Goal: Task Accomplishment & Management: Use online tool/utility

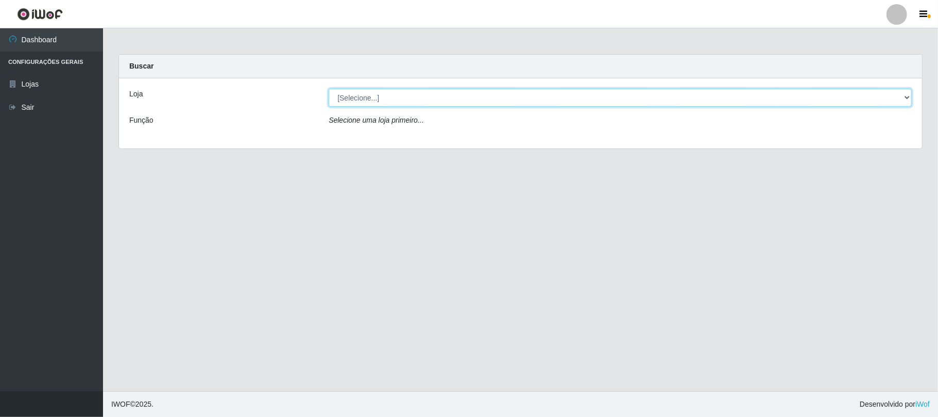
click at [441, 94] on select "[Selecione...] Rede Compras Supermercados - LOJA 1" at bounding box center [620, 98] width 583 height 18
select select "158"
click at [329, 89] on select "[Selecione...] Rede Compras Supermercados - LOJA 1" at bounding box center [620, 98] width 583 height 18
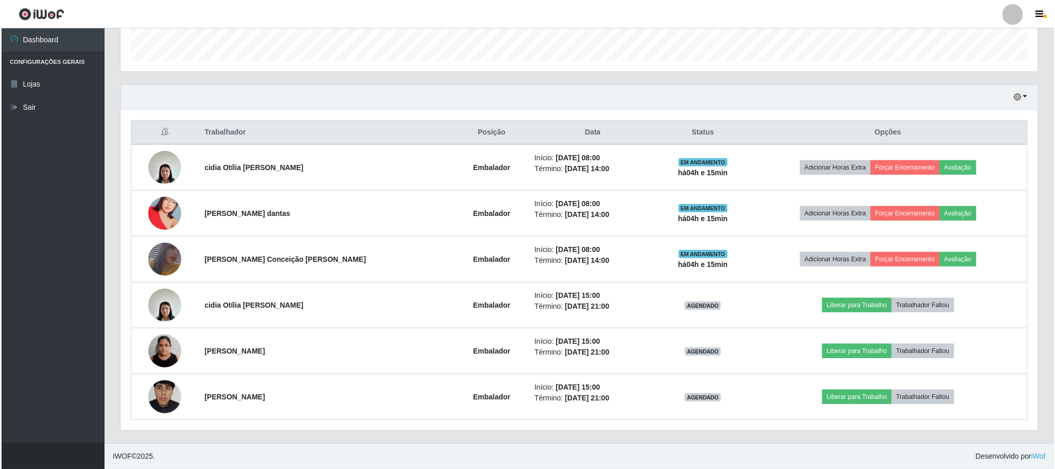
scroll to position [311, 0]
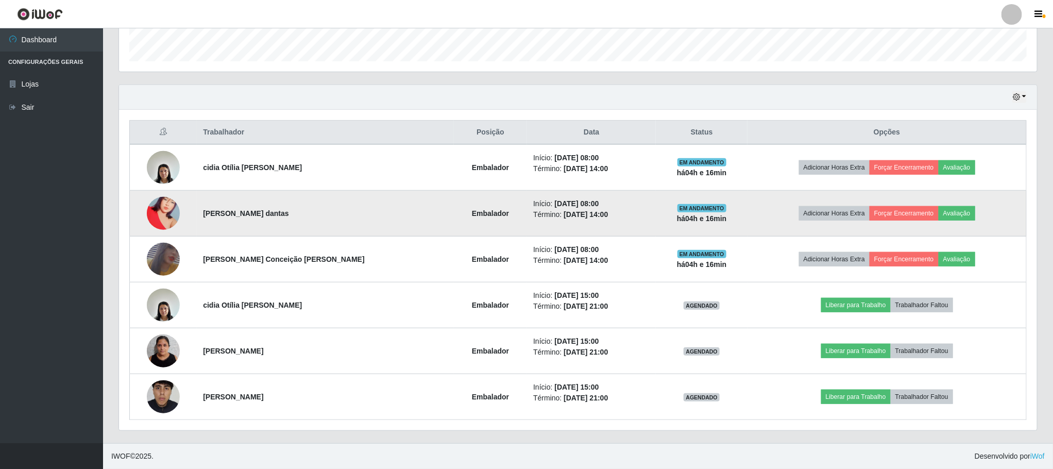
click at [165, 212] on img at bounding box center [163, 213] width 33 height 59
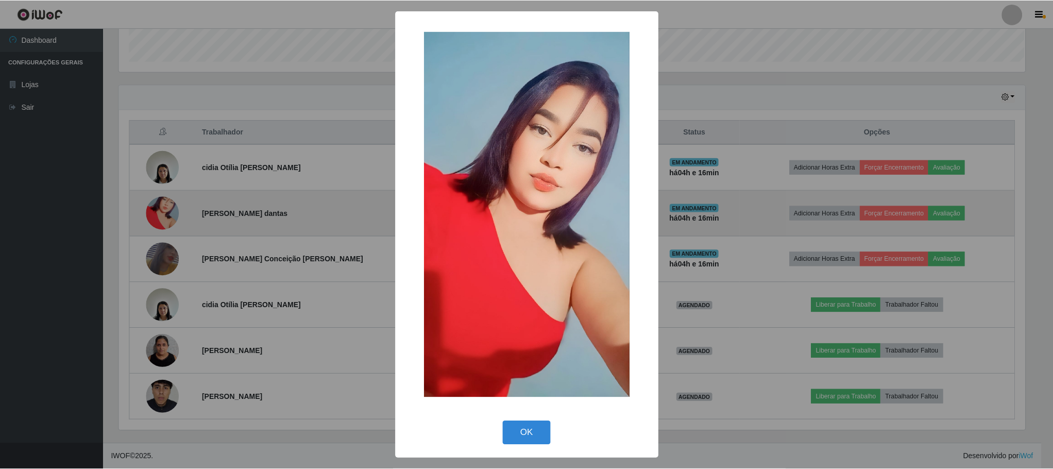
scroll to position [215, 909]
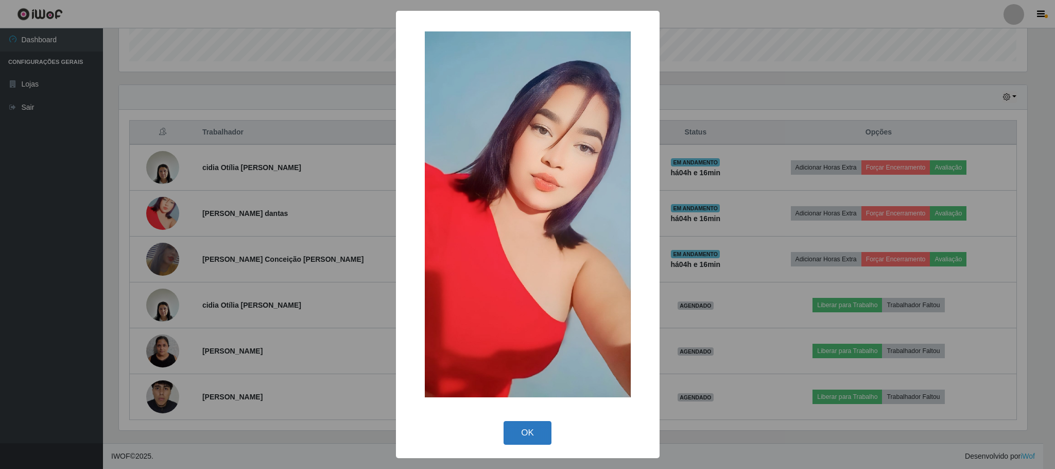
click at [534, 390] on button "OK" at bounding box center [528, 433] width 48 height 24
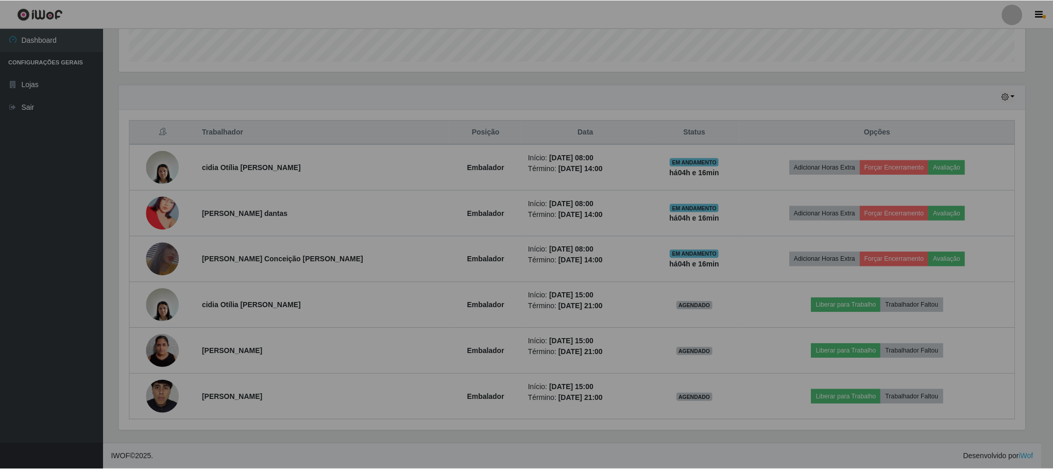
scroll to position [215, 917]
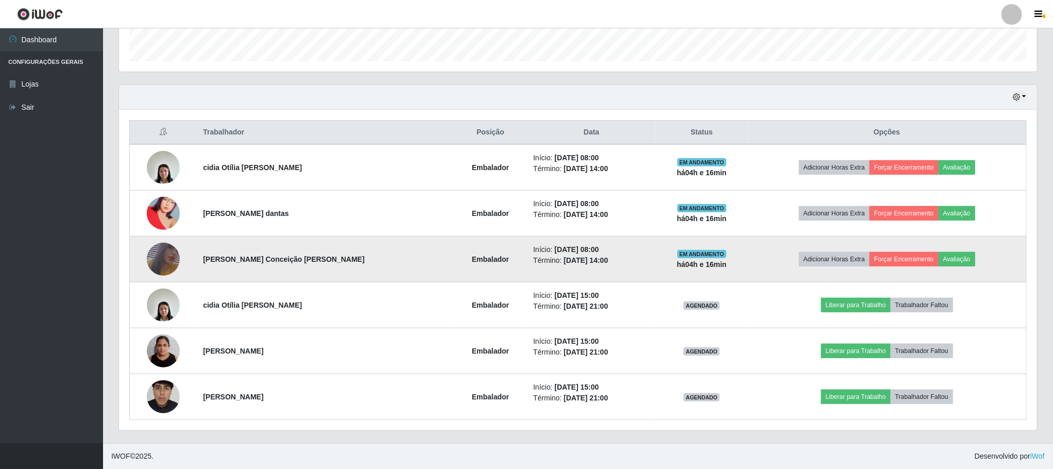
click at [167, 266] on img at bounding box center [163, 259] width 33 height 48
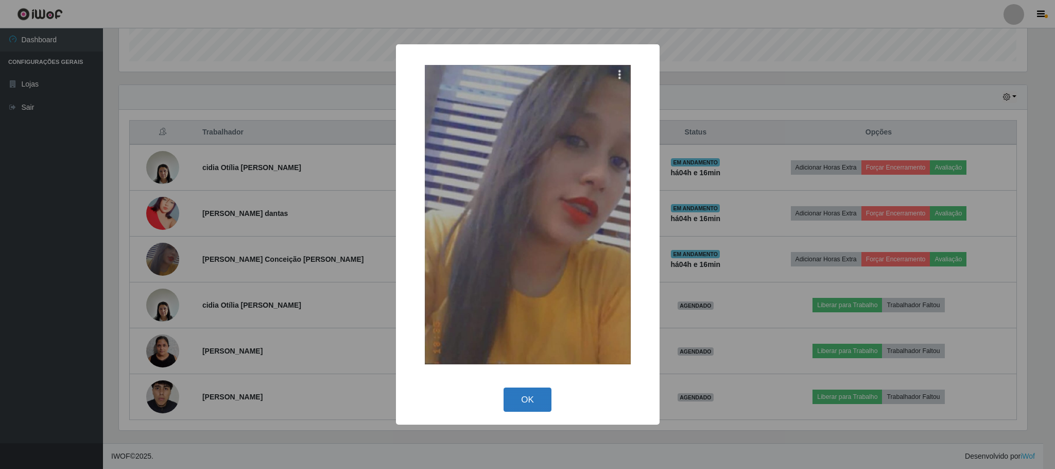
click at [521, 387] on button "OK" at bounding box center [528, 399] width 48 height 24
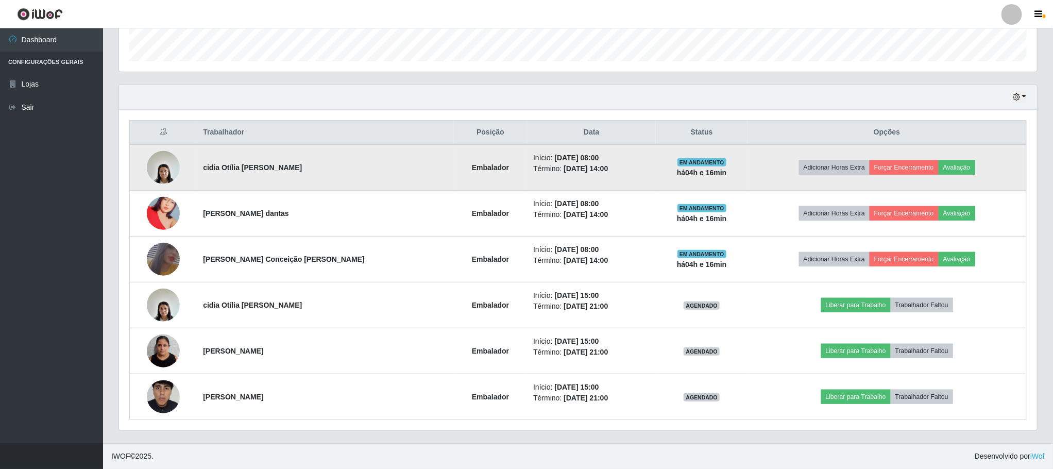
scroll to position [215, 917]
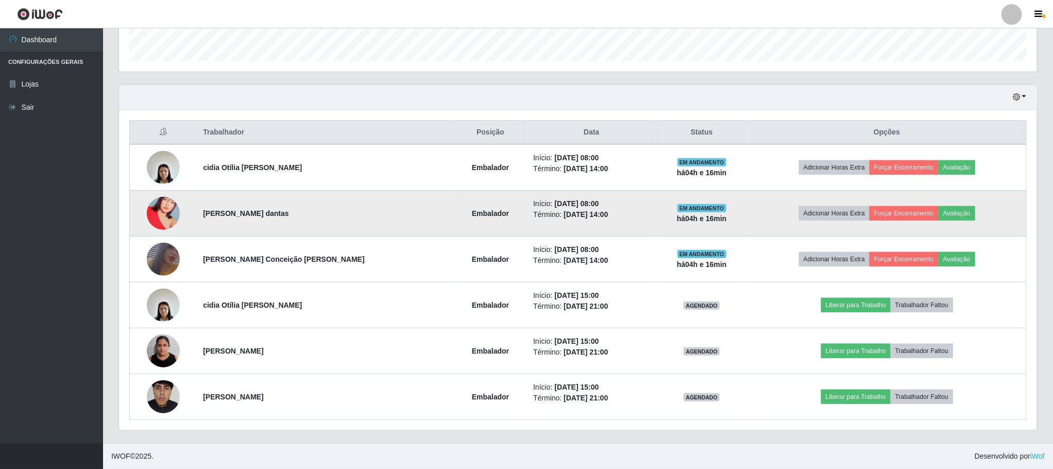
click at [169, 204] on img at bounding box center [163, 213] width 33 height 59
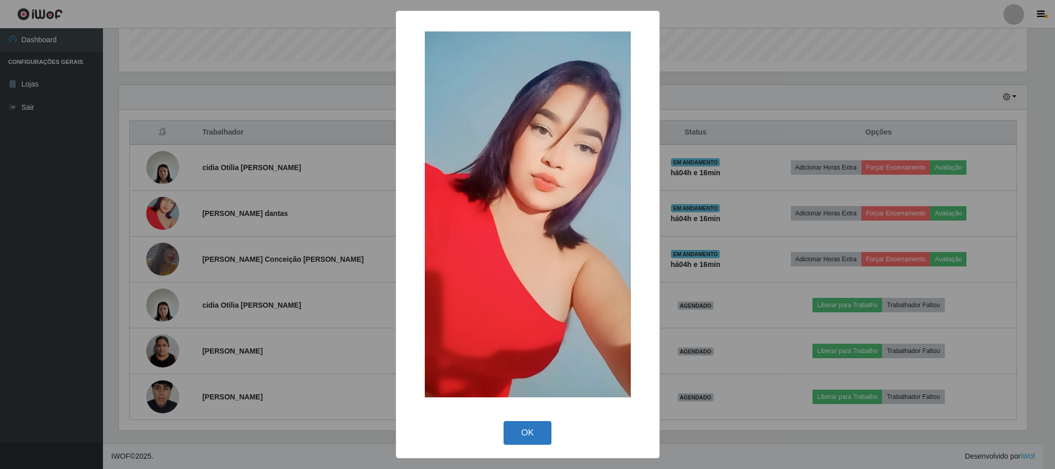
click at [547, 390] on button "OK" at bounding box center [528, 433] width 48 height 24
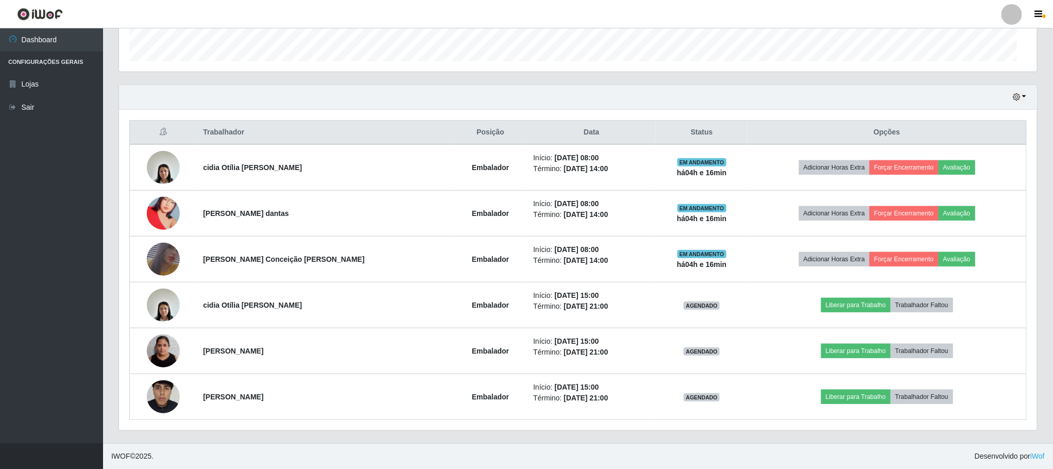
scroll to position [215, 917]
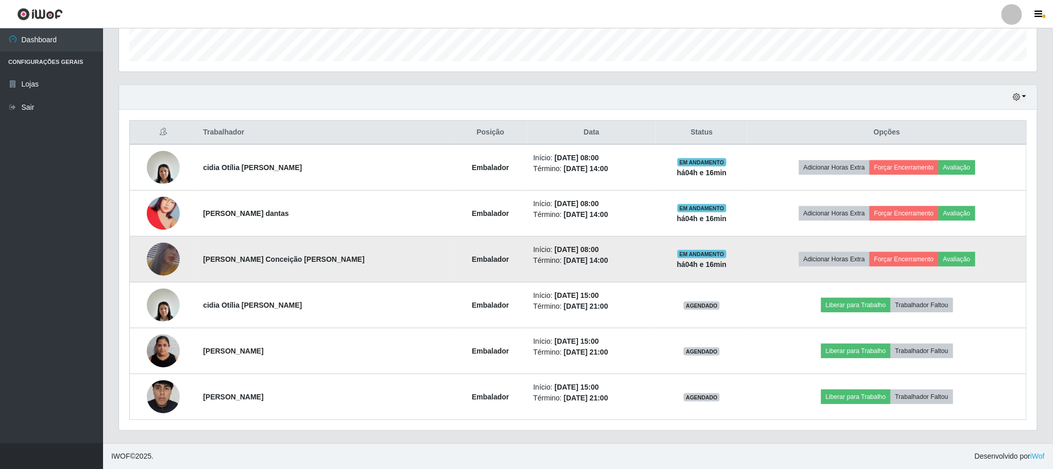
click at [170, 251] on img at bounding box center [163, 259] width 33 height 48
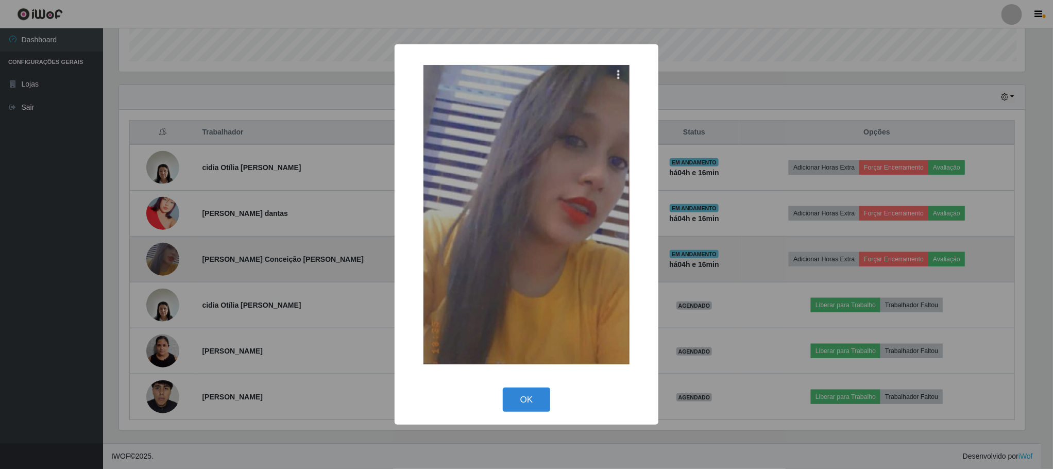
scroll to position [215, 909]
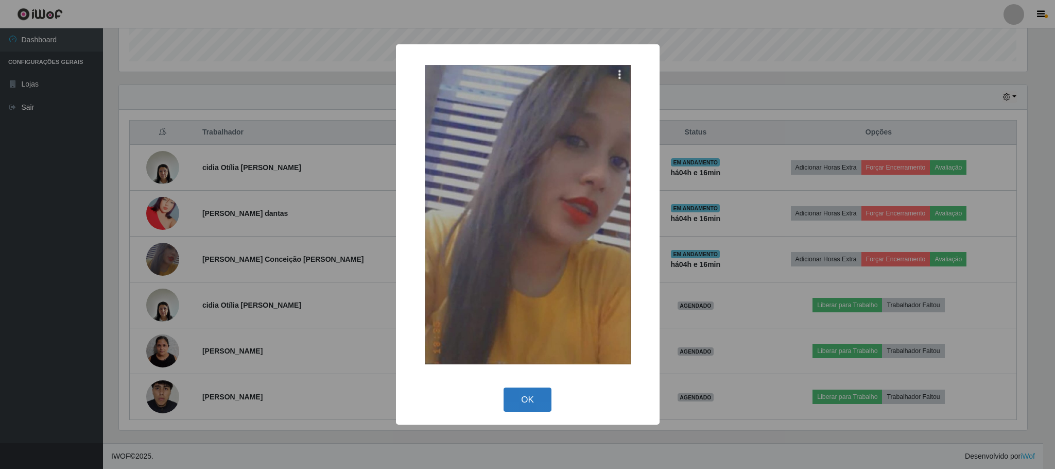
click at [538, 390] on button "OK" at bounding box center [528, 399] width 48 height 24
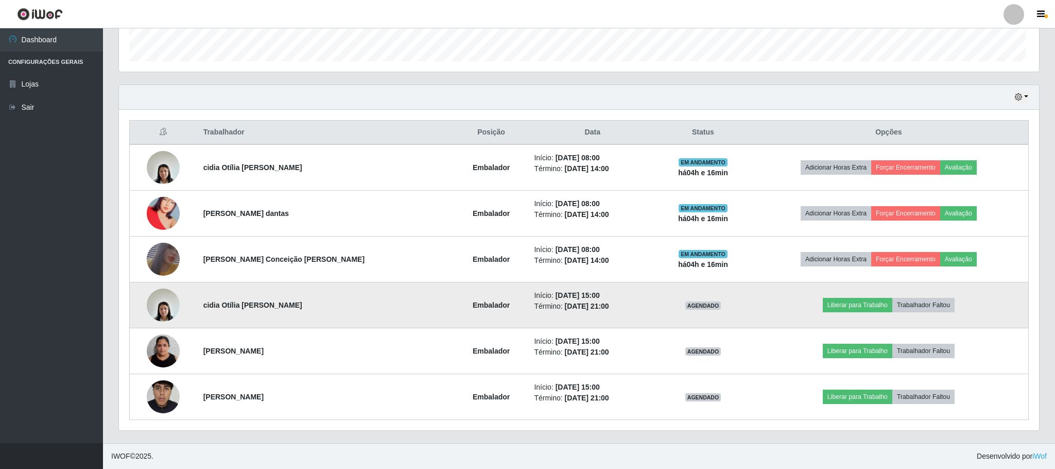
scroll to position [215, 917]
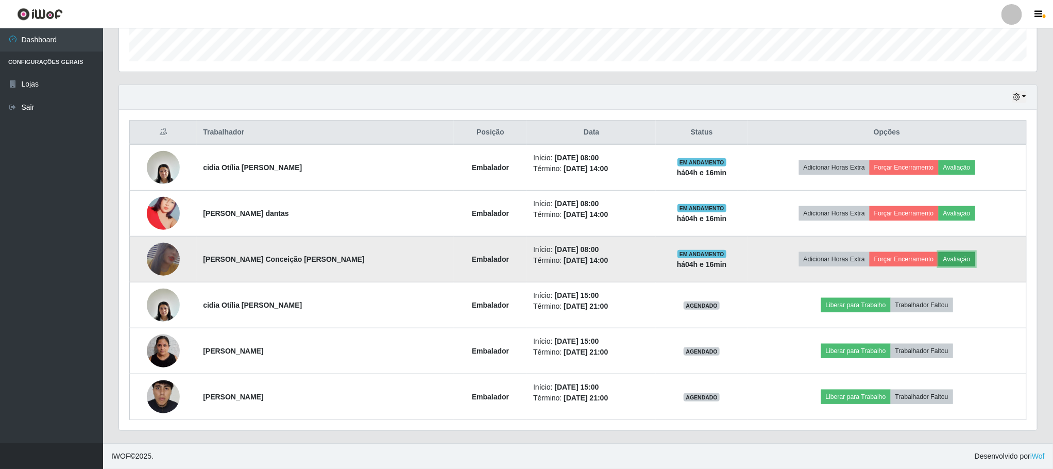
click at [879, 255] on button "Avaliação" at bounding box center [956, 259] width 37 height 14
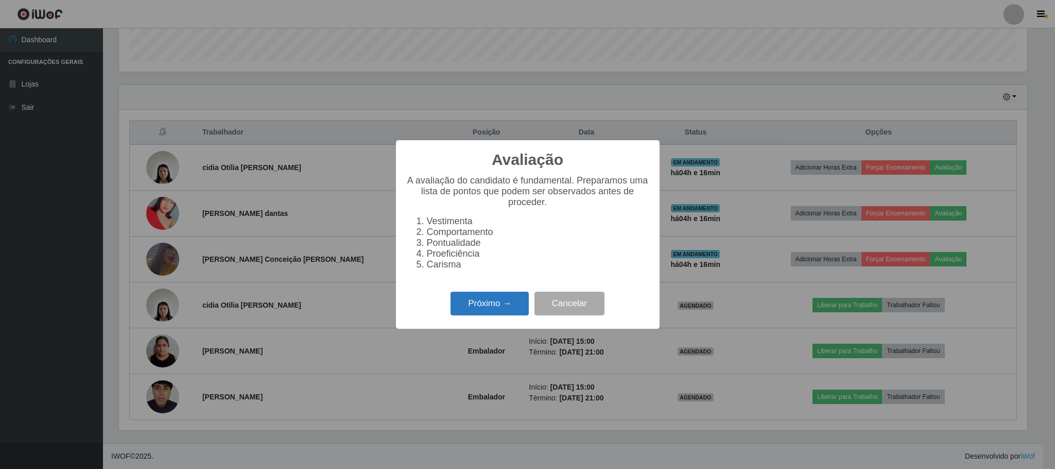
click at [489, 308] on button "Próximo →" at bounding box center [490, 304] width 78 height 24
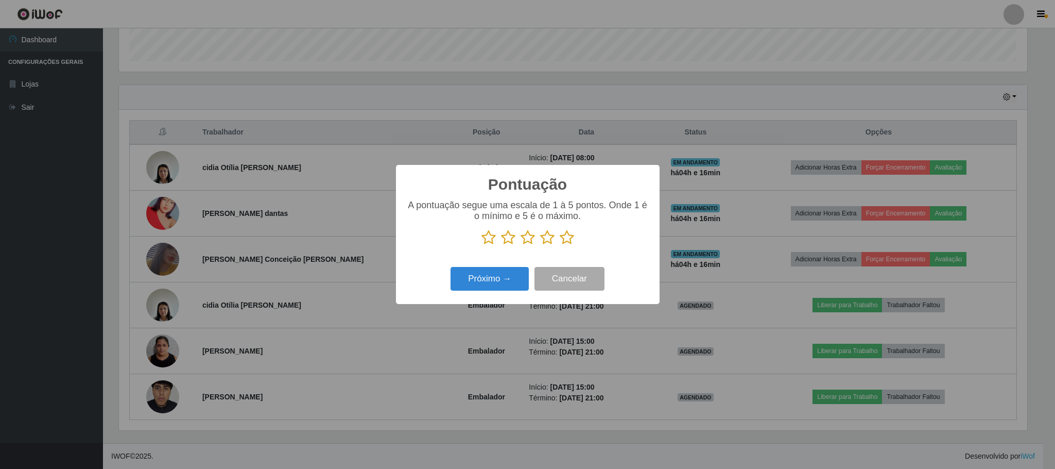
scroll to position [514831, 514138]
click at [561, 238] on icon at bounding box center [567, 237] width 14 height 15
click at [560, 245] on input "radio" at bounding box center [560, 245] width 0 height 0
click at [491, 272] on button "Próximo →" at bounding box center [490, 279] width 78 height 24
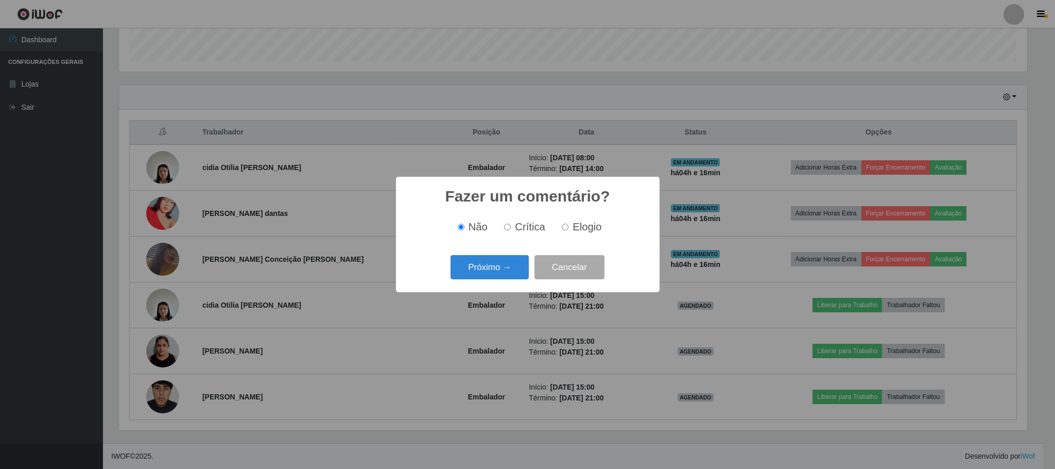
click at [491, 272] on button "Próximo →" at bounding box center [490, 267] width 78 height 24
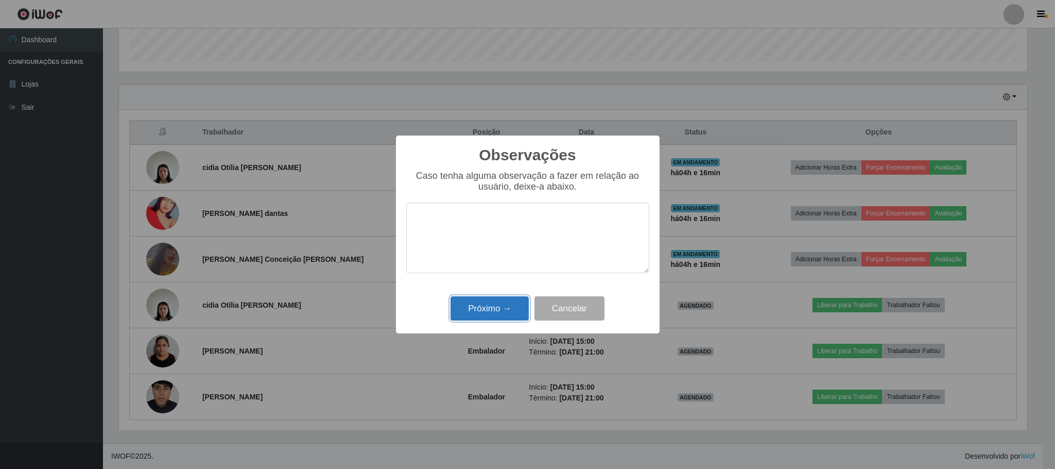
click at [494, 297] on button "Próximo →" at bounding box center [490, 308] width 78 height 24
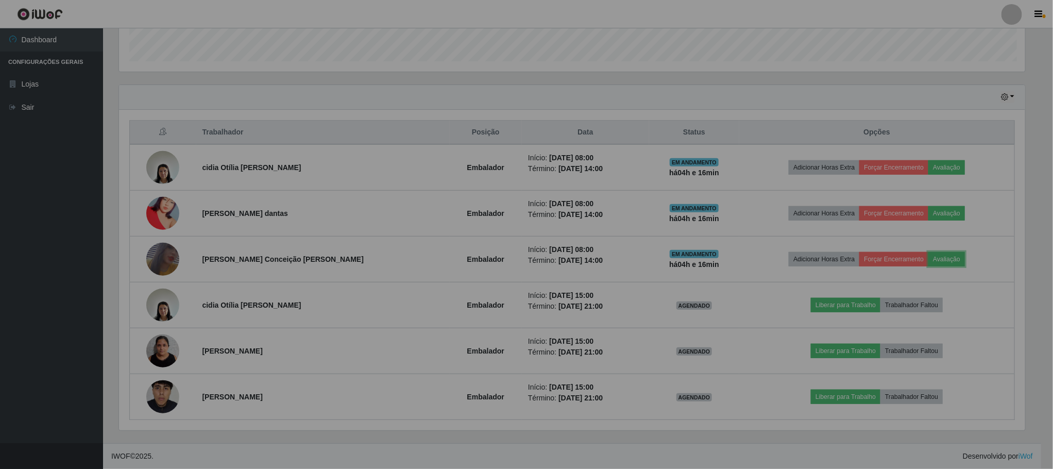
scroll to position [0, 0]
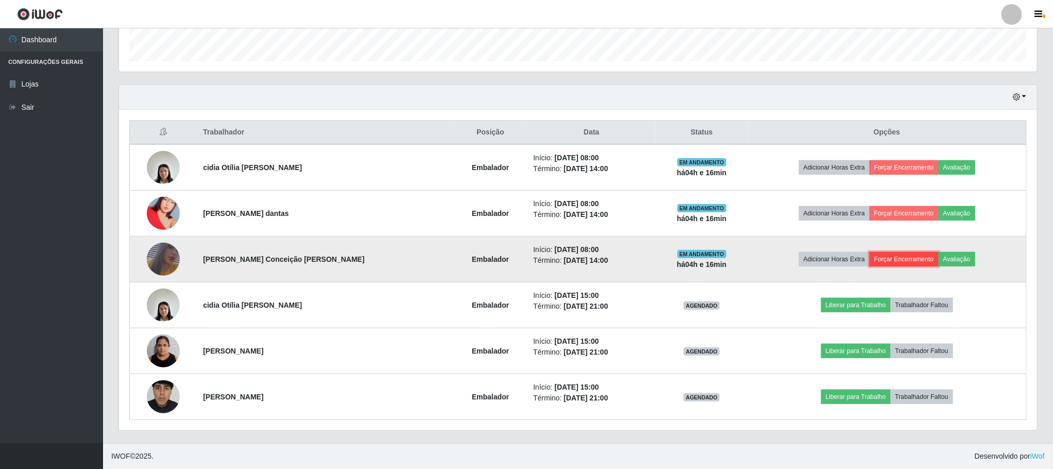
click at [879, 260] on button "Forçar Encerramento" at bounding box center [903, 259] width 69 height 14
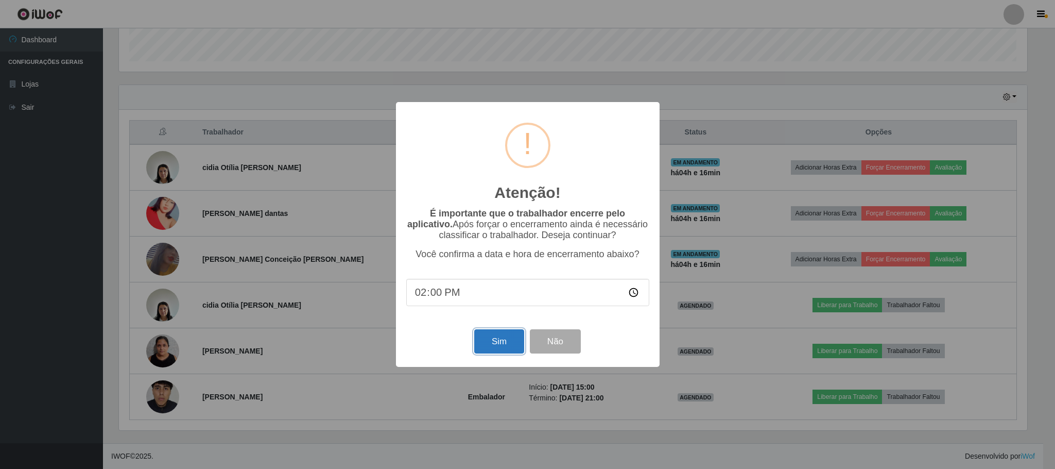
click at [517, 341] on button "Sim" at bounding box center [499, 341] width 50 height 24
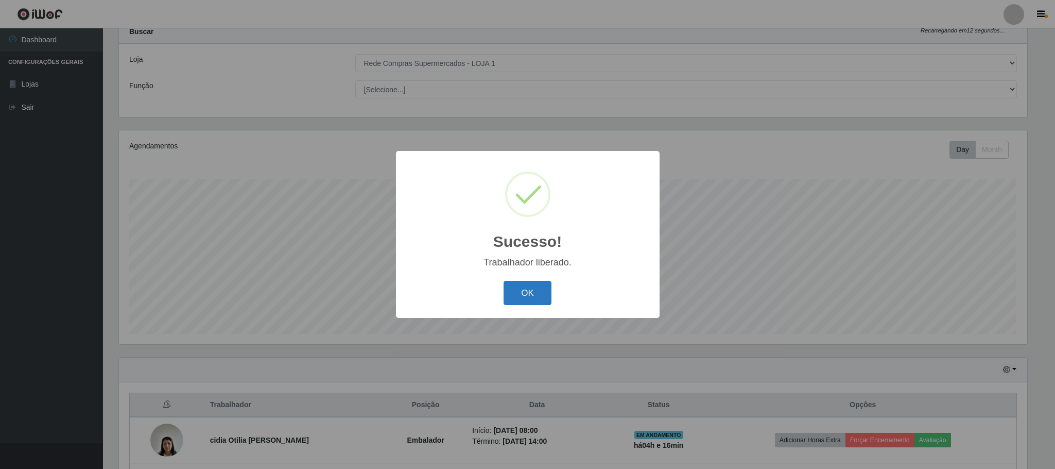
click at [546, 293] on button "OK" at bounding box center [528, 293] width 48 height 24
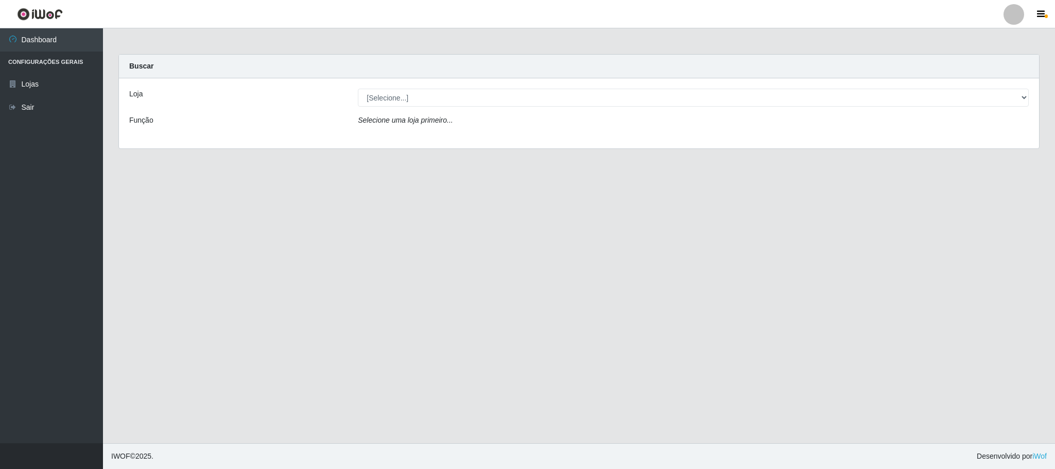
click at [1024, 83] on div "Loja [Selecione...] Rede Compras Supermercados - LOJA 1 Função Selecione uma lo…" at bounding box center [579, 113] width 920 height 70
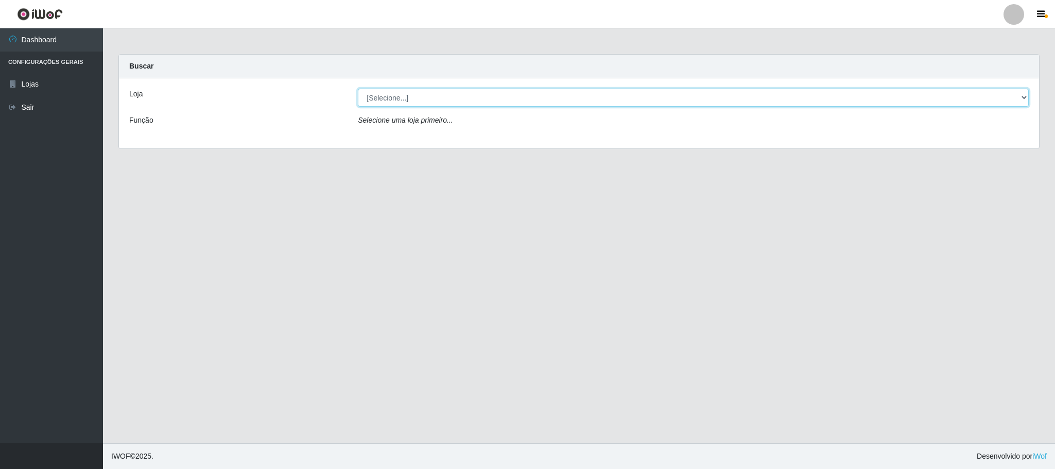
click at [496, 99] on select "[Selecione...] Rede Compras Supermercados - LOJA 1" at bounding box center [693, 98] width 671 height 18
select select "158"
click at [358, 89] on select "[Selecione...] Rede Compras Supermercados - LOJA 1" at bounding box center [693, 98] width 671 height 18
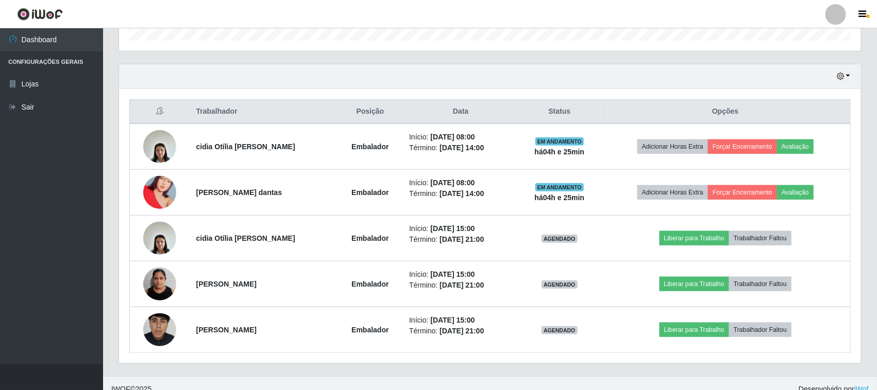
scroll to position [340, 0]
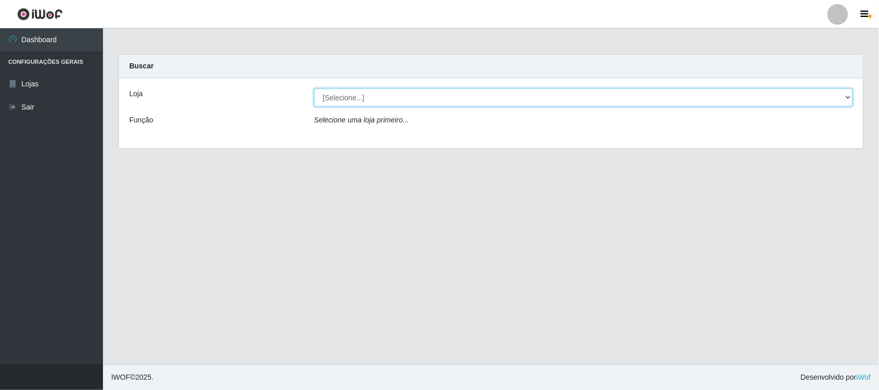
click at [832, 94] on select "[Selecione...] Rede Compras Supermercados - LOJA 1" at bounding box center [583, 98] width 539 height 18
select select "158"
click at [314, 89] on select "[Selecione...] Rede Compras Supermercados - LOJA 1" at bounding box center [583, 98] width 539 height 18
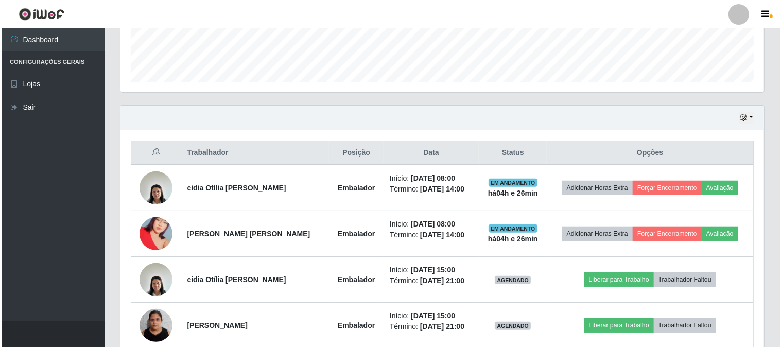
scroll to position [383, 0]
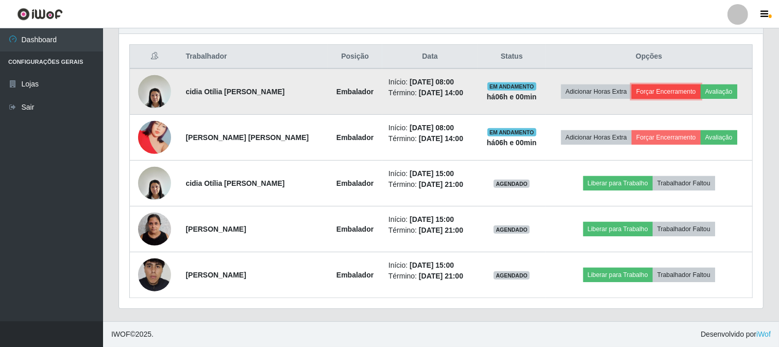
click at [655, 89] on button "Forçar Encerramento" at bounding box center [665, 91] width 69 height 14
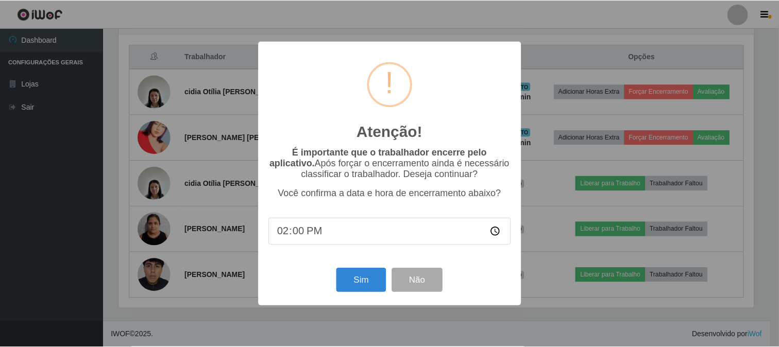
scroll to position [213, 637]
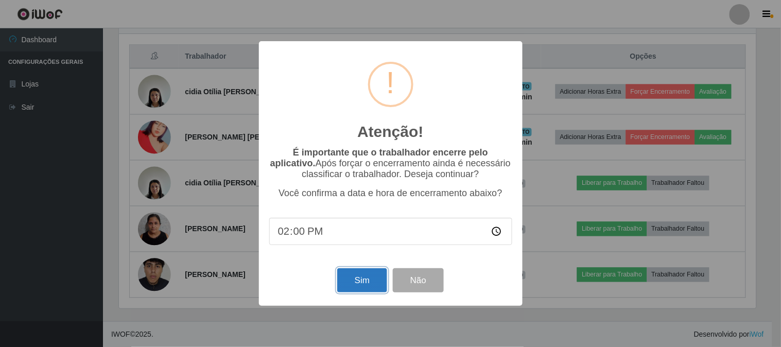
click at [347, 283] on button "Sim" at bounding box center [362, 280] width 50 height 24
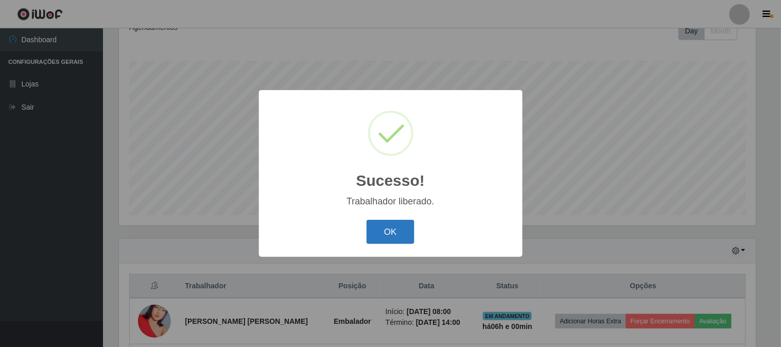
click at [402, 242] on button "OK" at bounding box center [391, 232] width 48 height 24
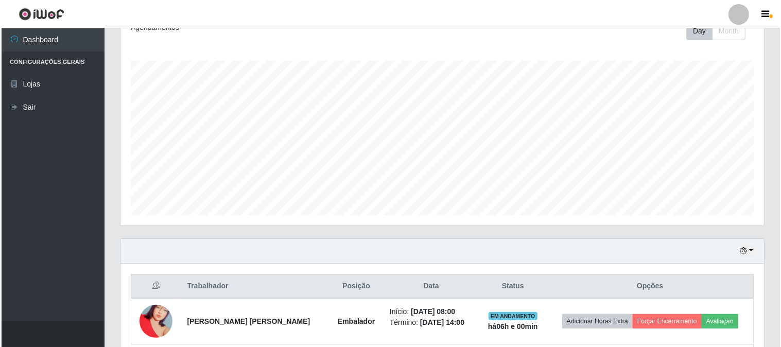
scroll to position [268, 0]
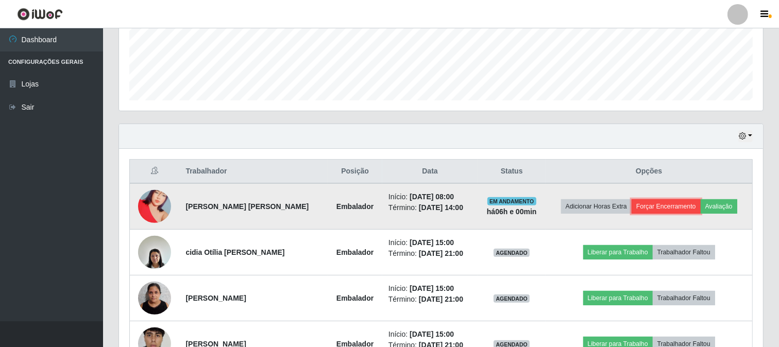
click at [682, 208] on button "Forçar Encerramento" at bounding box center [665, 206] width 69 height 14
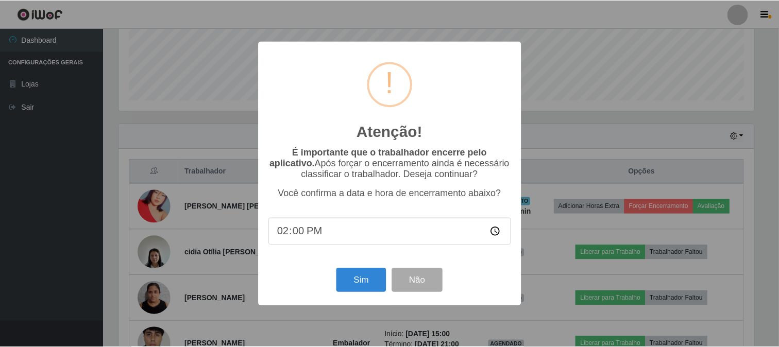
scroll to position [213, 637]
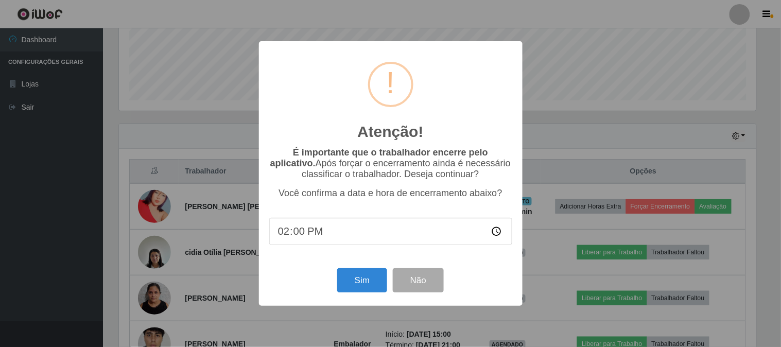
click at [518, 224] on div "Atenção! × É importante que o trabalhador encerre pelo aplicativo. Após forçar …" at bounding box center [391, 173] width 264 height 264
click at [535, 225] on div "Atenção! × É importante que o trabalhador encerre pelo aplicativo. Após forçar …" at bounding box center [390, 173] width 781 height 347
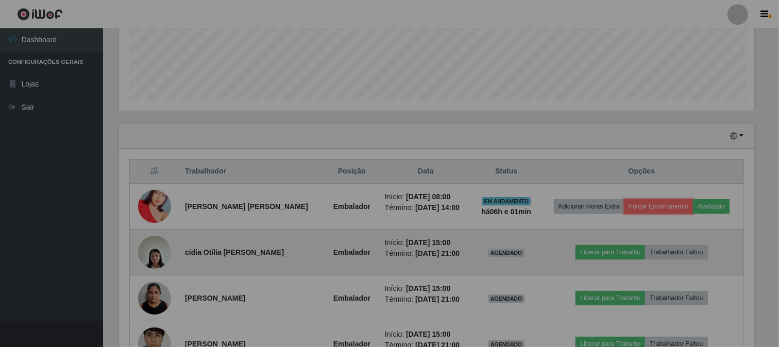
scroll to position [213, 644]
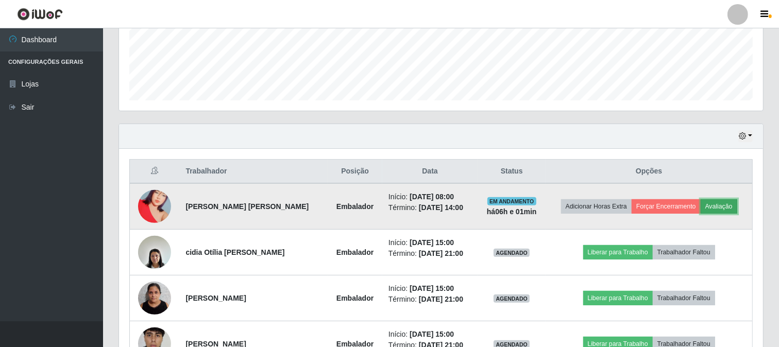
click at [713, 208] on button "Avaliação" at bounding box center [718, 206] width 37 height 14
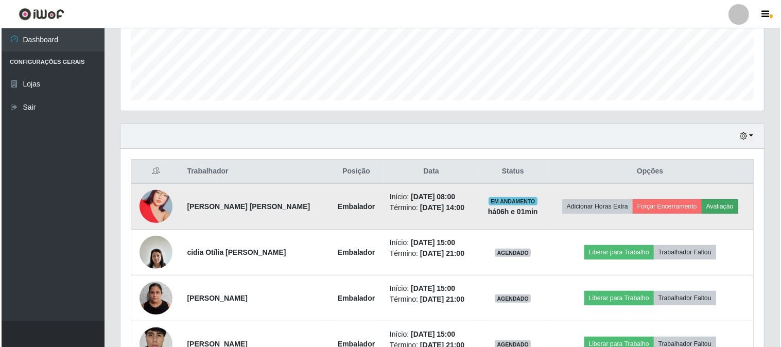
scroll to position [213, 637]
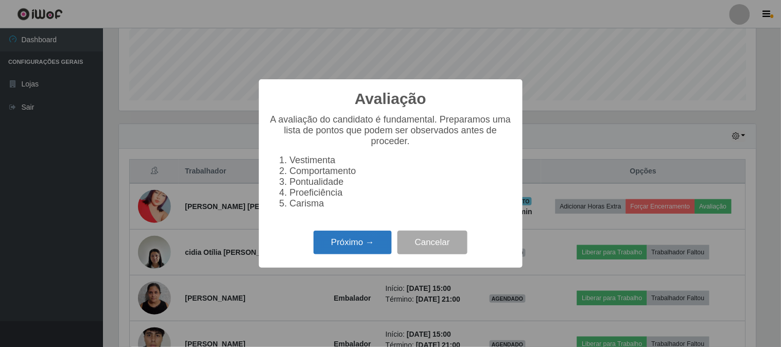
click at [358, 241] on button "Próximo →" at bounding box center [353, 243] width 78 height 24
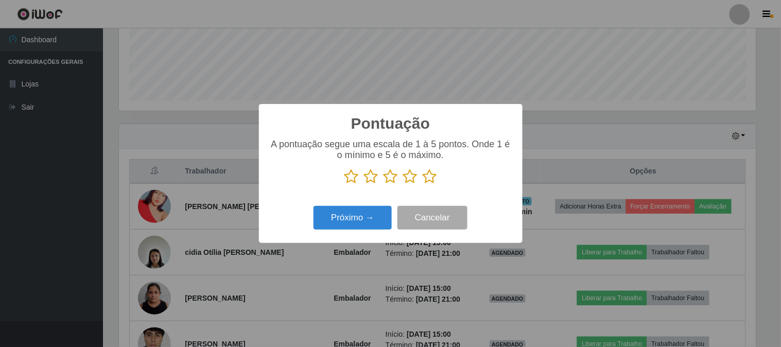
scroll to position [514831, 514407]
click at [348, 178] on icon at bounding box center [352, 176] width 14 height 15
click at [345, 184] on input "radio" at bounding box center [345, 184] width 0 height 0
click at [358, 216] on button "Próximo →" at bounding box center [353, 218] width 78 height 24
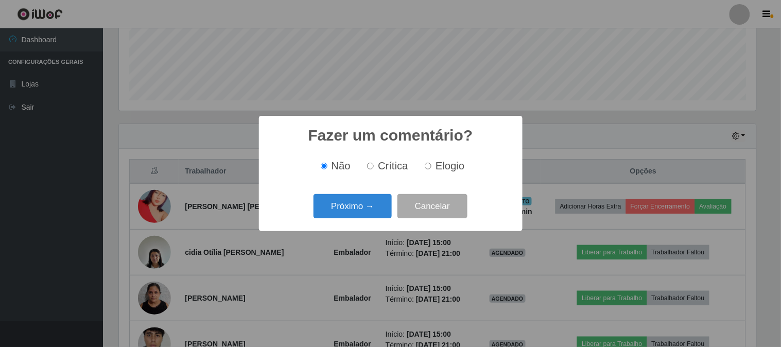
click at [373, 167] on input "Crítica" at bounding box center [370, 166] width 7 height 7
radio input "true"
click at [366, 210] on button "Próximo →" at bounding box center [353, 206] width 78 height 24
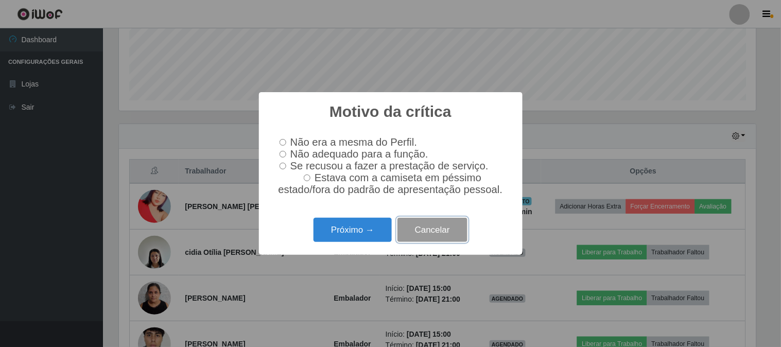
click at [411, 232] on button "Cancelar" at bounding box center [433, 230] width 70 height 24
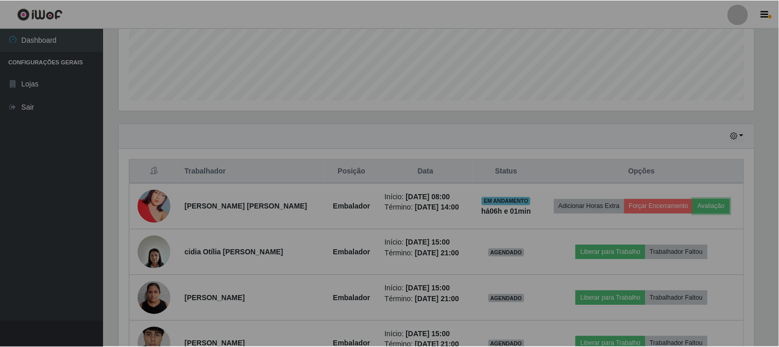
scroll to position [213, 644]
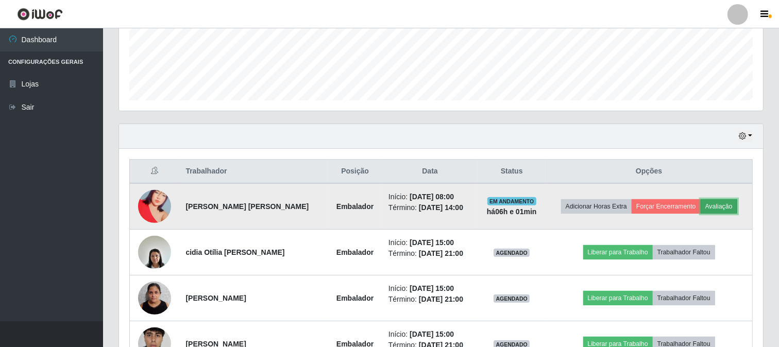
click at [726, 204] on button "Avaliação" at bounding box center [718, 206] width 37 height 14
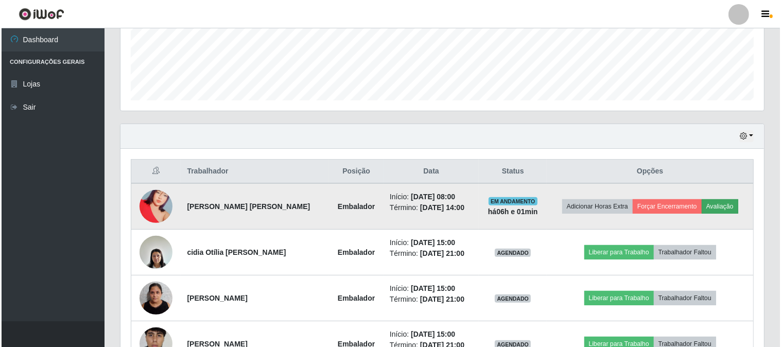
scroll to position [213, 637]
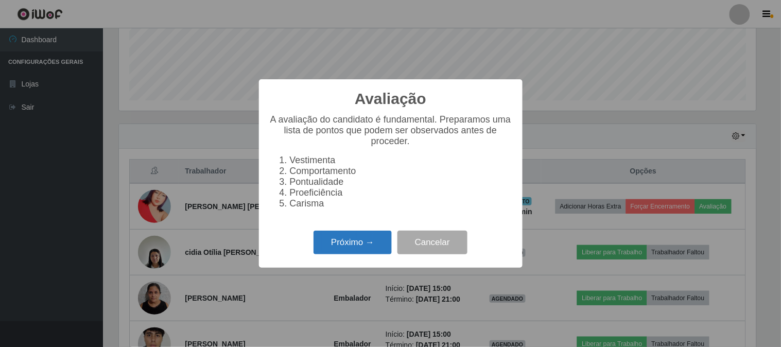
click at [348, 241] on button "Próximo →" at bounding box center [353, 243] width 78 height 24
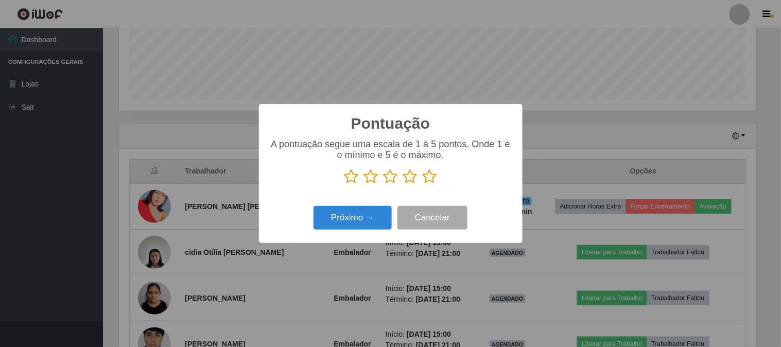
click at [350, 181] on icon at bounding box center [352, 176] width 14 height 15
click at [345, 184] on input "radio" at bounding box center [345, 184] width 0 height 0
click at [349, 216] on button "Próximo →" at bounding box center [353, 218] width 78 height 24
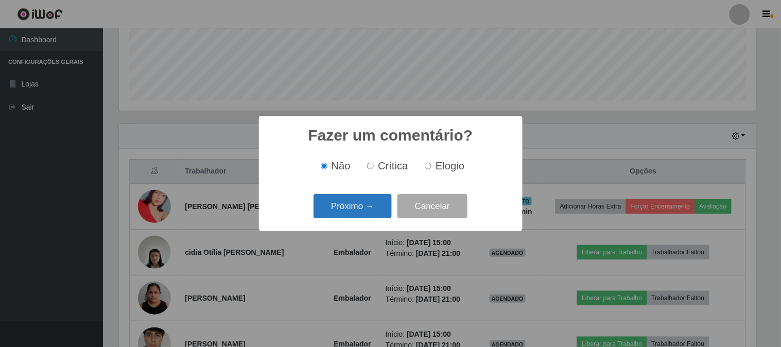
click at [343, 211] on button "Próximo →" at bounding box center [353, 206] width 78 height 24
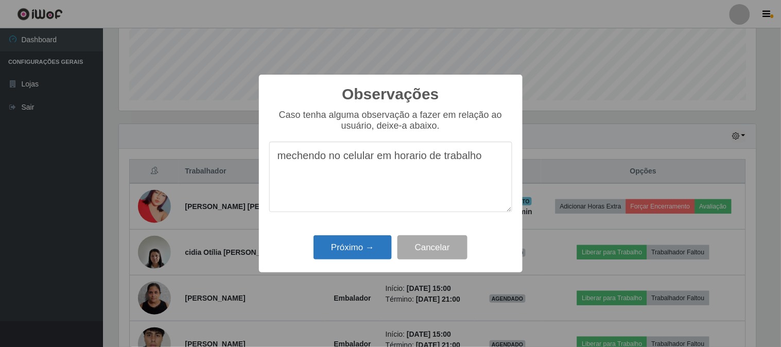
type textarea "mechendo no celular em horario de trabalho"
click at [367, 249] on button "Próximo →" at bounding box center [353, 247] width 78 height 24
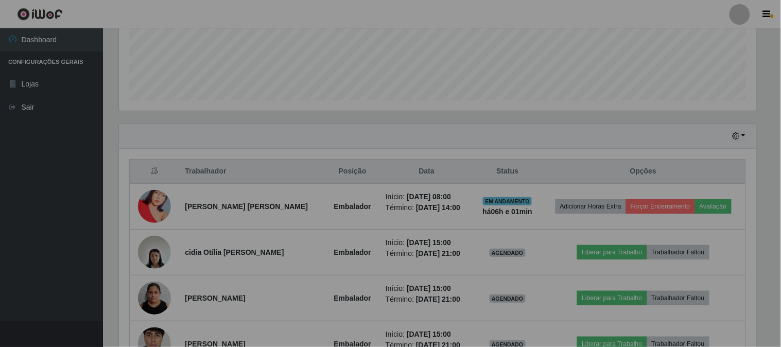
scroll to position [213, 644]
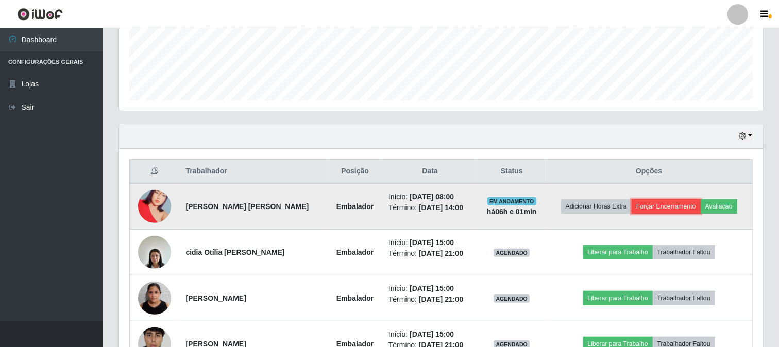
click at [655, 209] on button "Forçar Encerramento" at bounding box center [665, 206] width 69 height 14
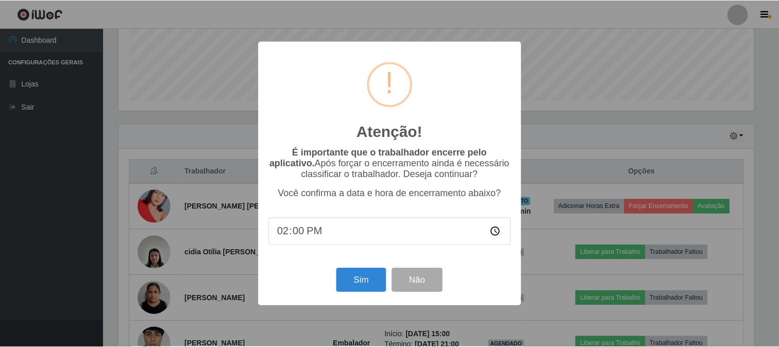
scroll to position [213, 637]
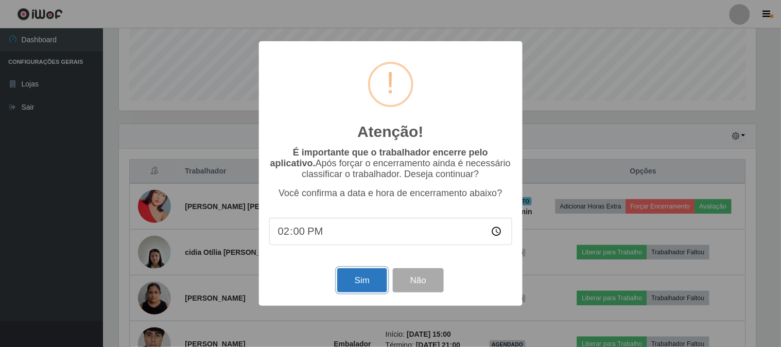
click at [347, 275] on button "Sim" at bounding box center [362, 280] width 50 height 24
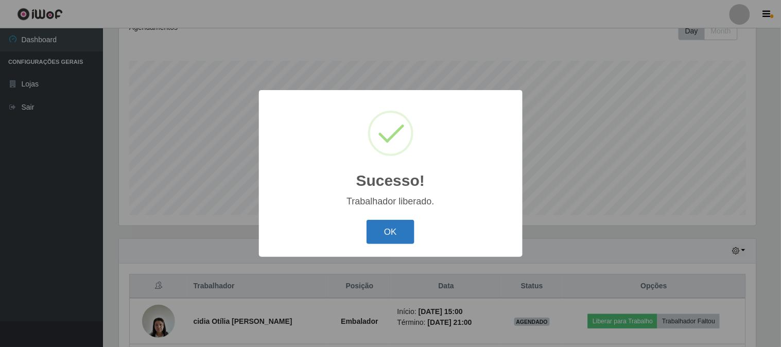
click at [376, 233] on button "OK" at bounding box center [391, 232] width 48 height 24
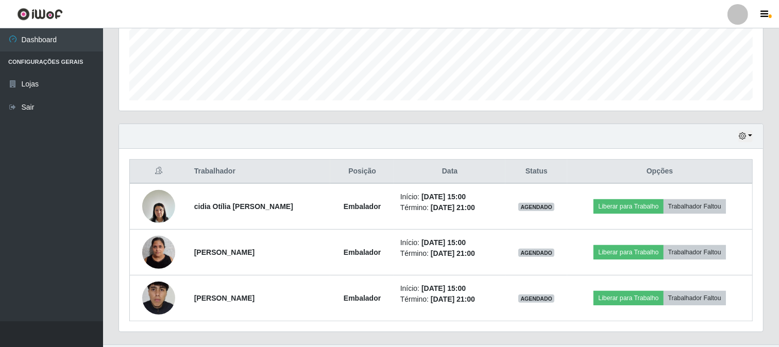
scroll to position [291, 0]
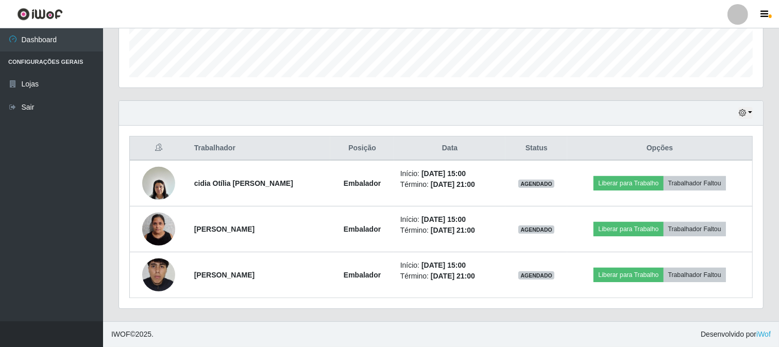
click at [499, 14] on header "Perfil Alterar Senha Sair" at bounding box center [389, 14] width 779 height 28
click at [716, 123] on div "Hoje 1 dia 3 dias 1 Semana Não encerrados" at bounding box center [441, 113] width 644 height 25
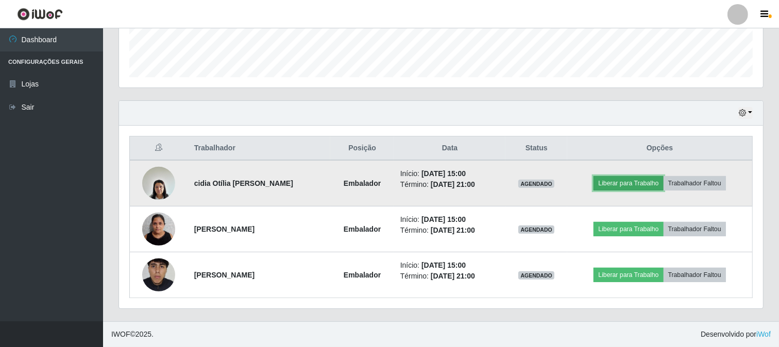
click at [622, 184] on button "Liberar para Trabalho" at bounding box center [628, 183] width 70 height 14
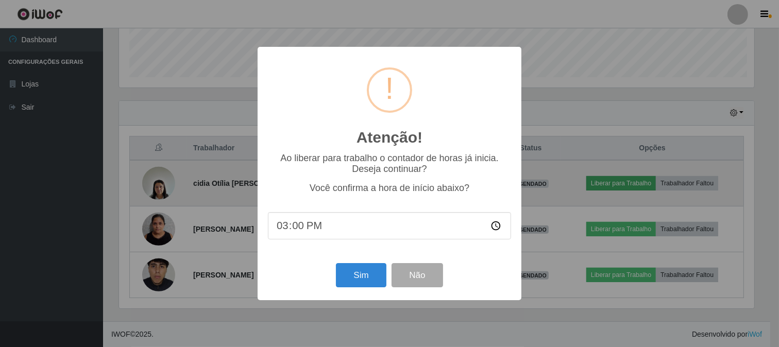
scroll to position [213, 637]
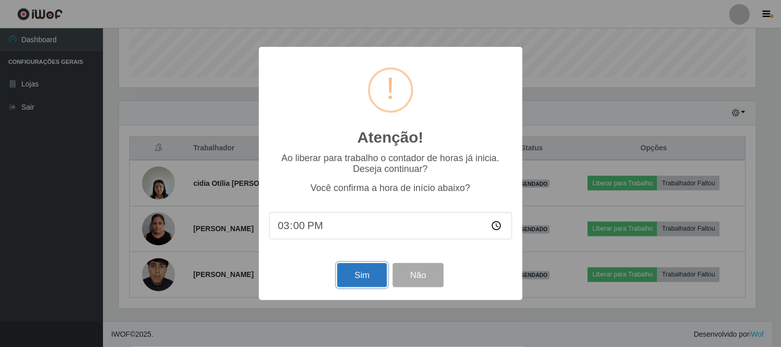
click at [361, 280] on button "Sim" at bounding box center [362, 275] width 50 height 24
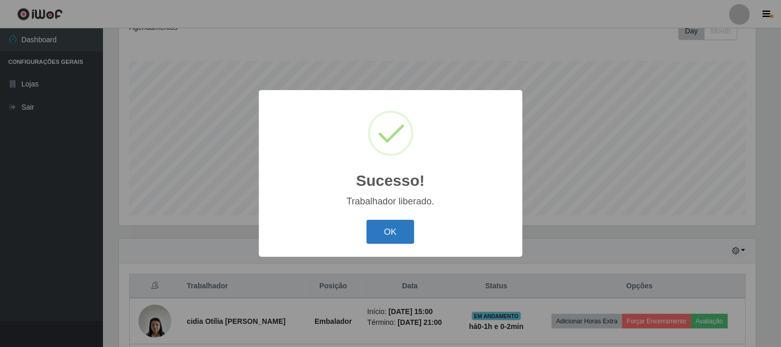
click at [392, 230] on button "OK" at bounding box center [391, 232] width 48 height 24
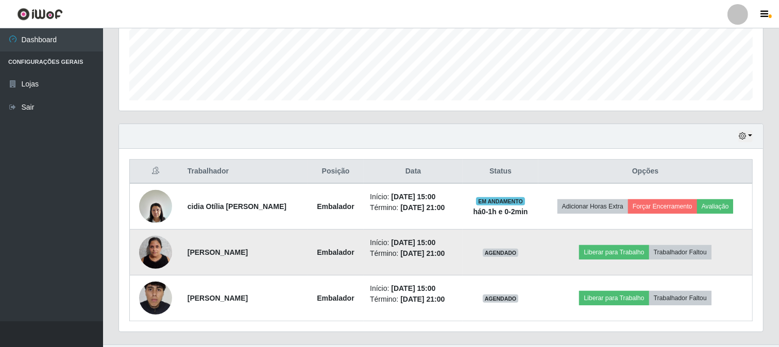
scroll to position [291, 0]
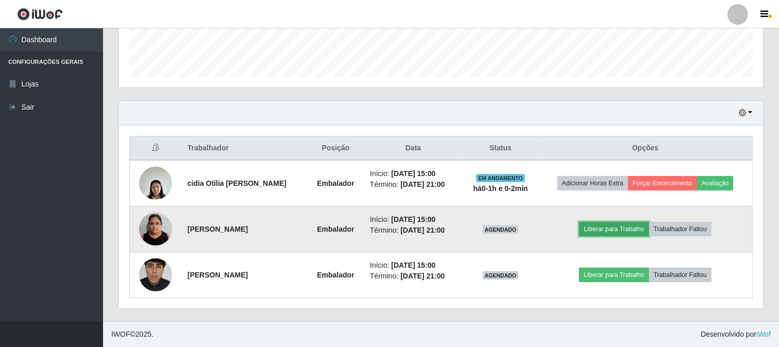
click at [592, 228] on button "Liberar para Trabalho" at bounding box center [614, 229] width 70 height 14
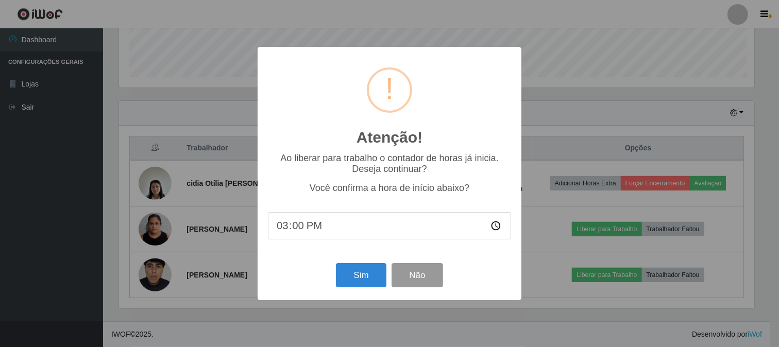
scroll to position [213, 637]
click at [436, 283] on button "Não" at bounding box center [418, 275] width 51 height 24
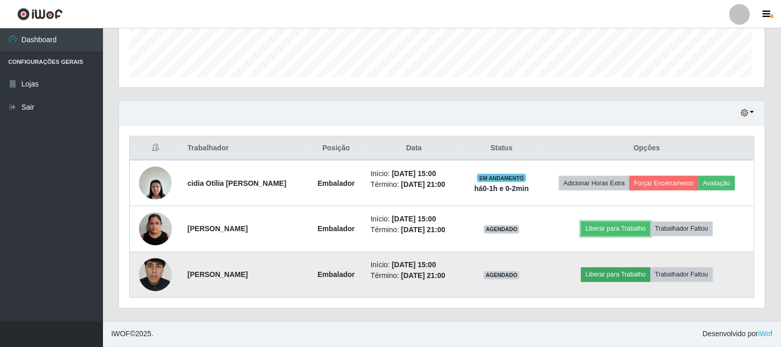
scroll to position [213, 644]
click at [596, 270] on button "Liberar para Trabalho" at bounding box center [613, 275] width 70 height 14
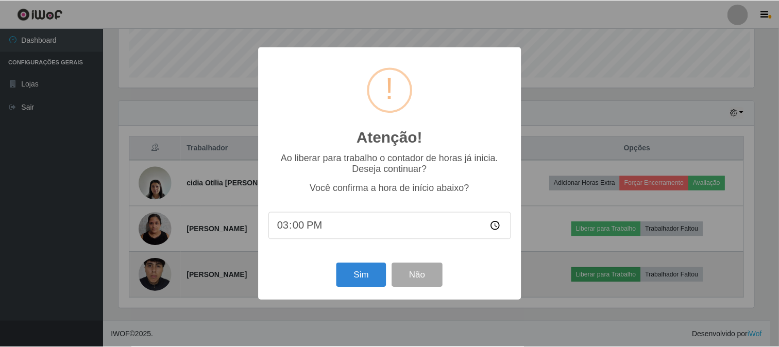
scroll to position [213, 637]
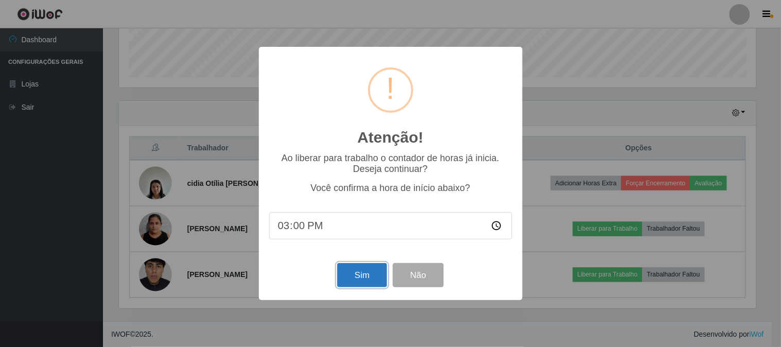
click at [369, 272] on button "Sim" at bounding box center [362, 275] width 50 height 24
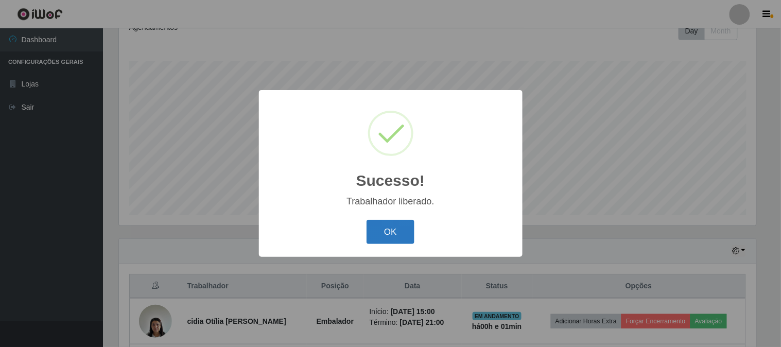
click at [397, 229] on button "OK" at bounding box center [391, 232] width 48 height 24
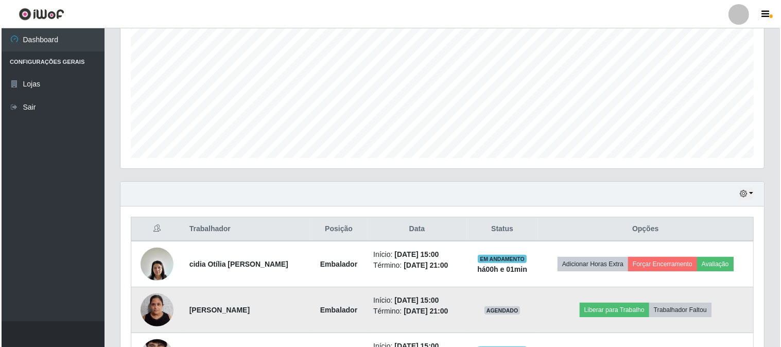
scroll to position [268, 0]
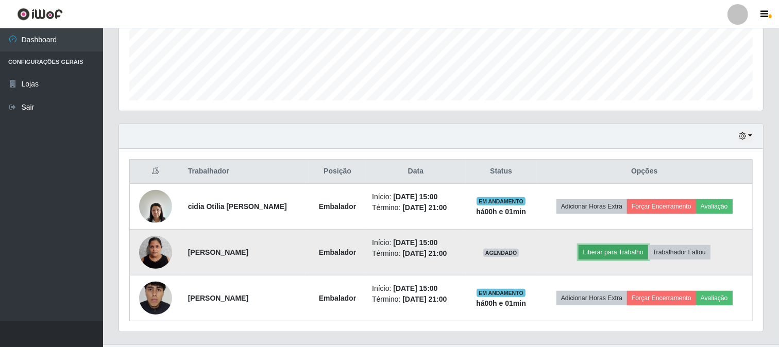
click at [624, 252] on button "Liberar para Trabalho" at bounding box center [613, 252] width 70 height 14
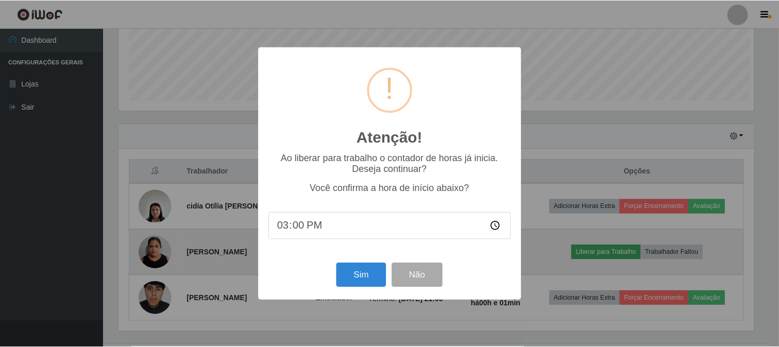
scroll to position [213, 637]
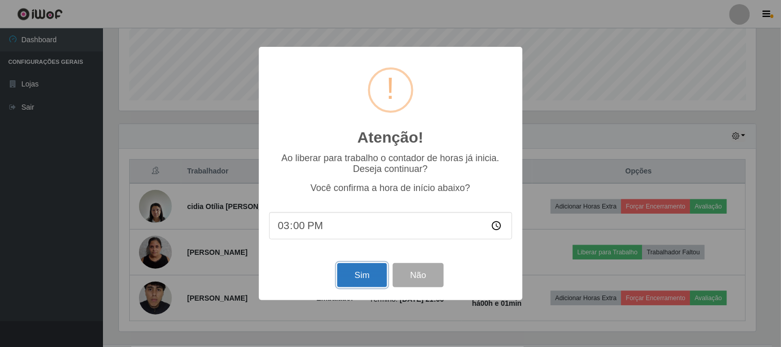
click at [364, 280] on button "Sim" at bounding box center [362, 275] width 50 height 24
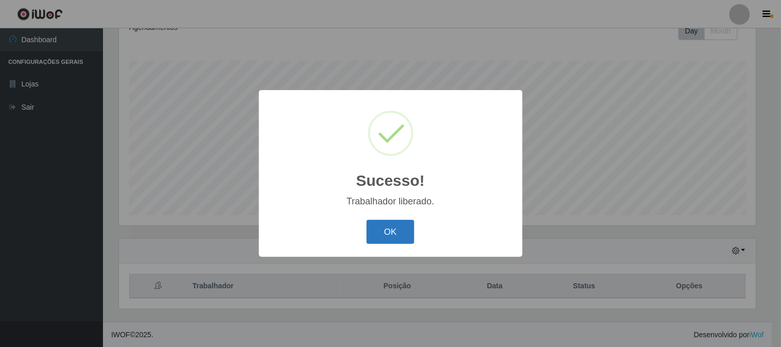
click at [383, 229] on button "OK" at bounding box center [391, 232] width 48 height 24
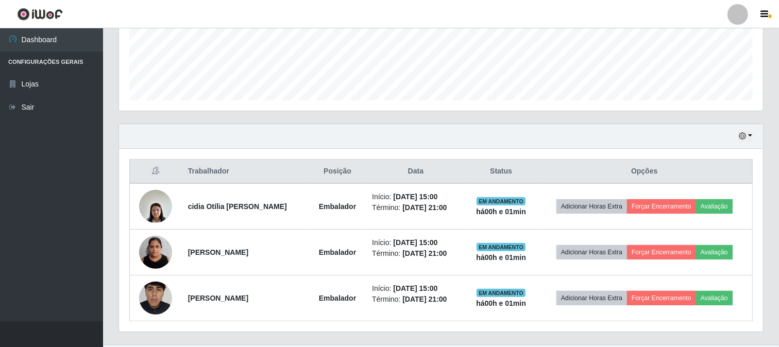
scroll to position [291, 0]
